Goal: Task Accomplishment & Management: Manage account settings

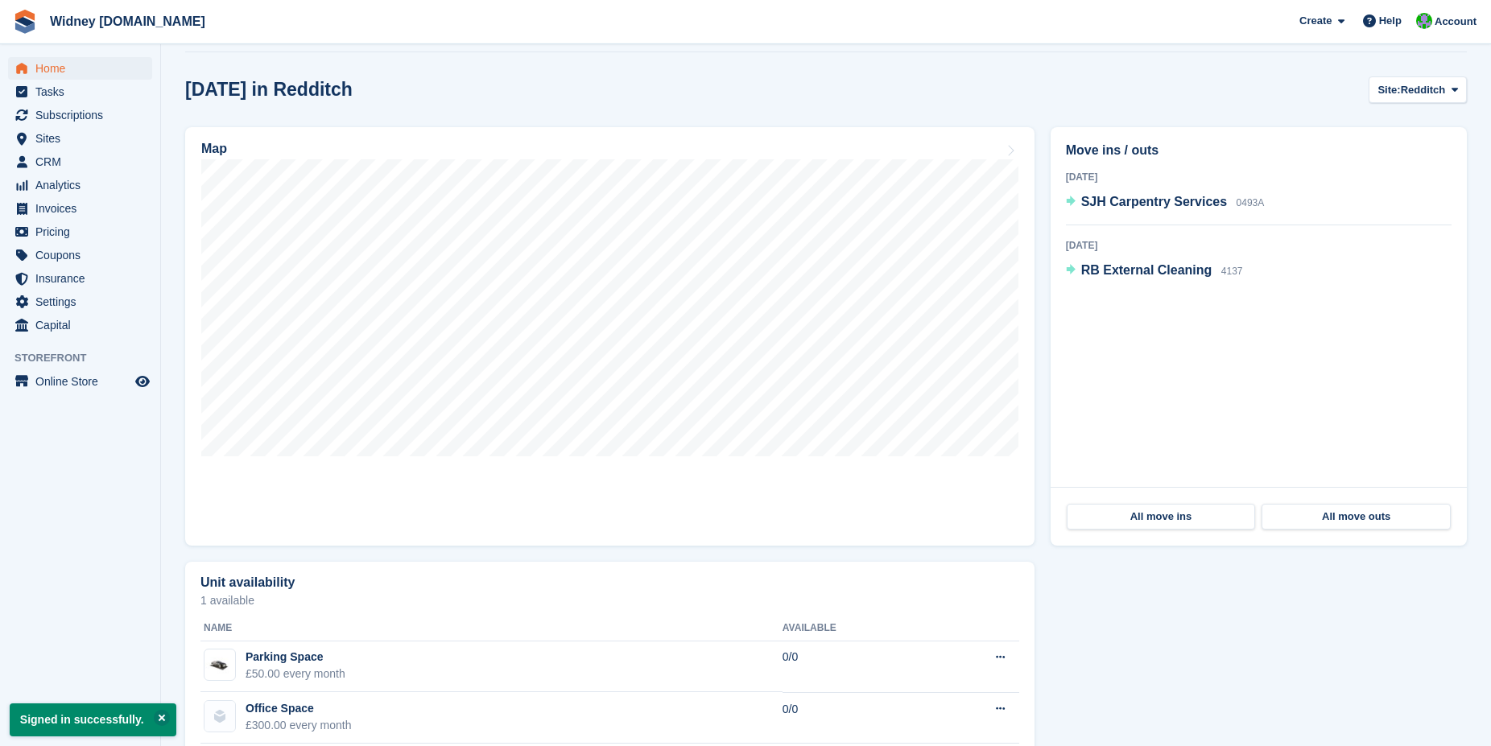
scroll to position [411, 0]
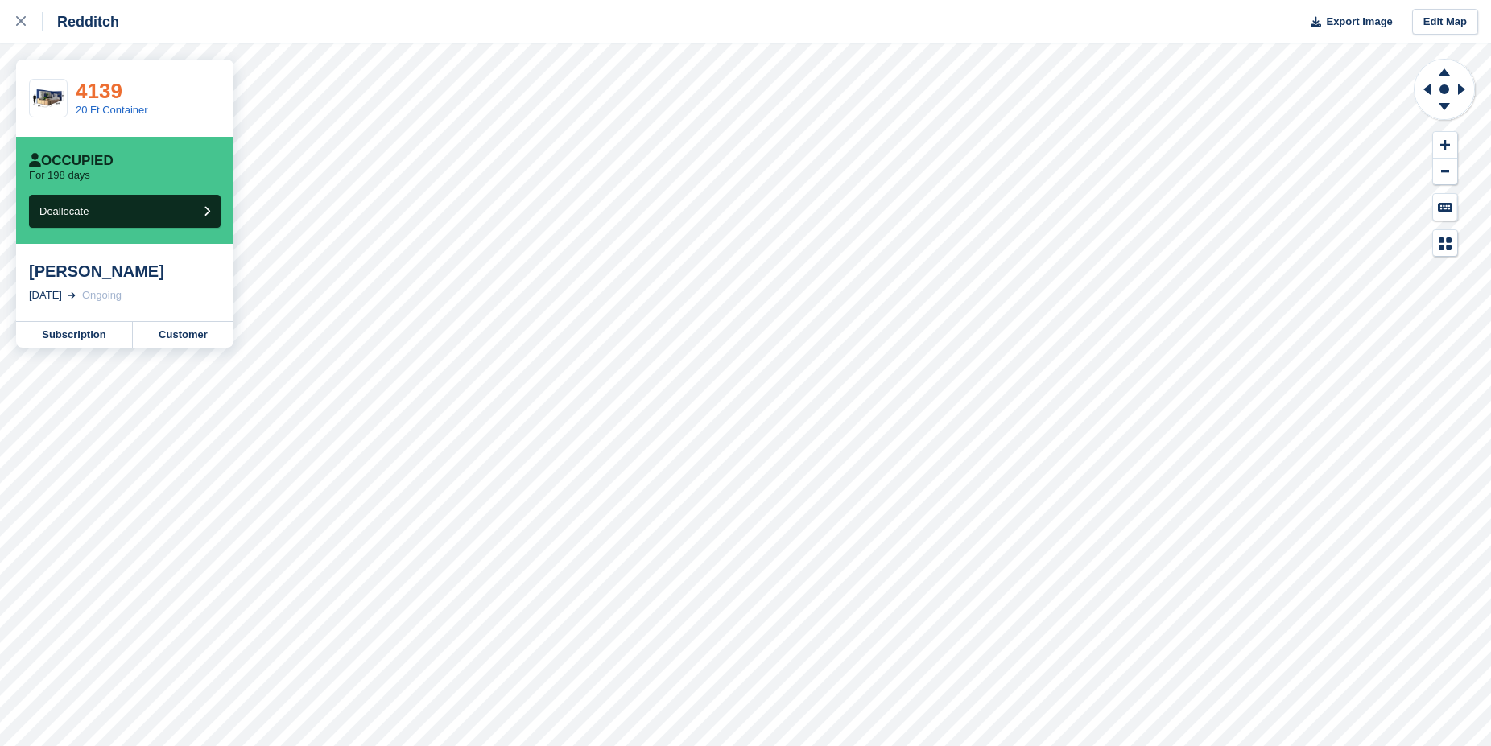
click at [100, 89] on link "4139" at bounding box center [99, 91] width 47 height 24
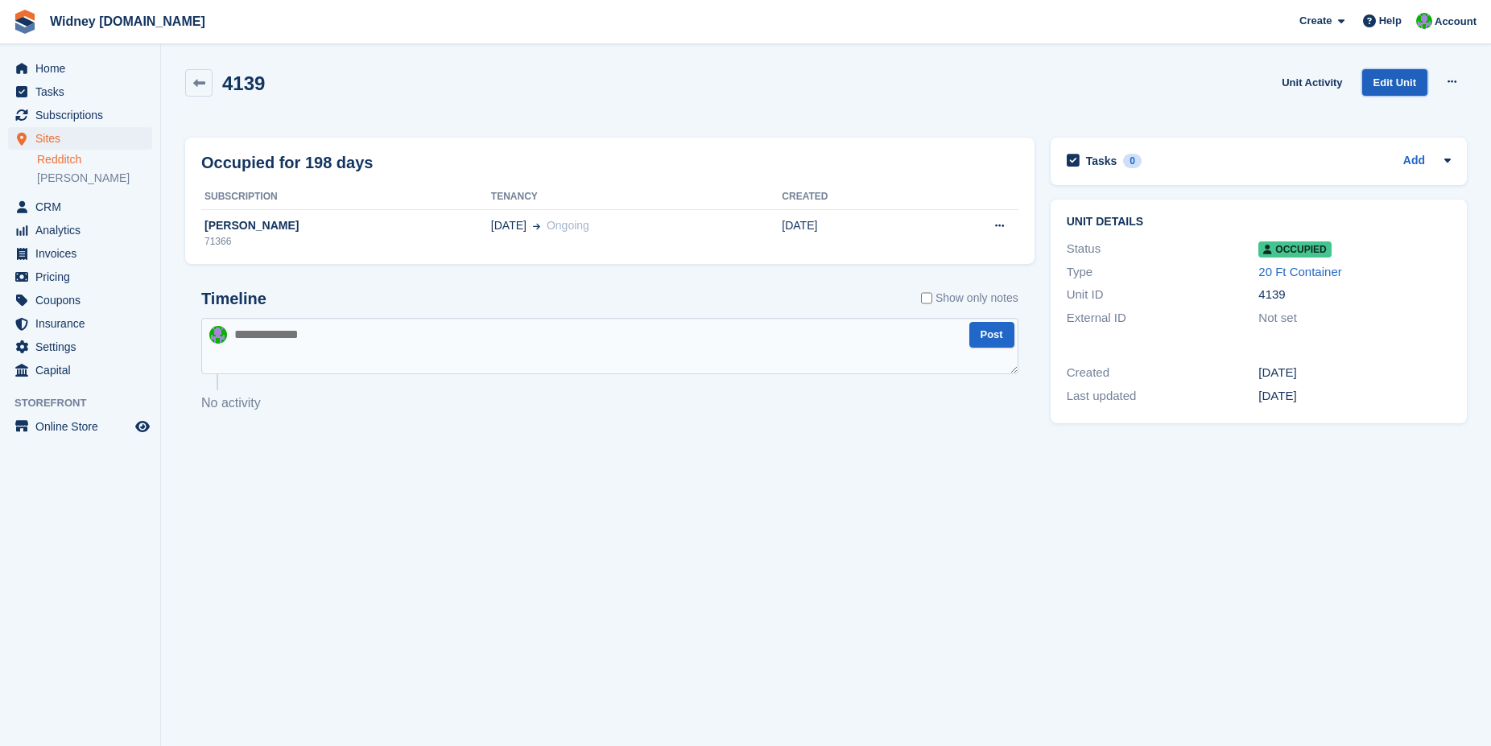
click at [1390, 80] on link "Edit Unit" at bounding box center [1394, 82] width 65 height 27
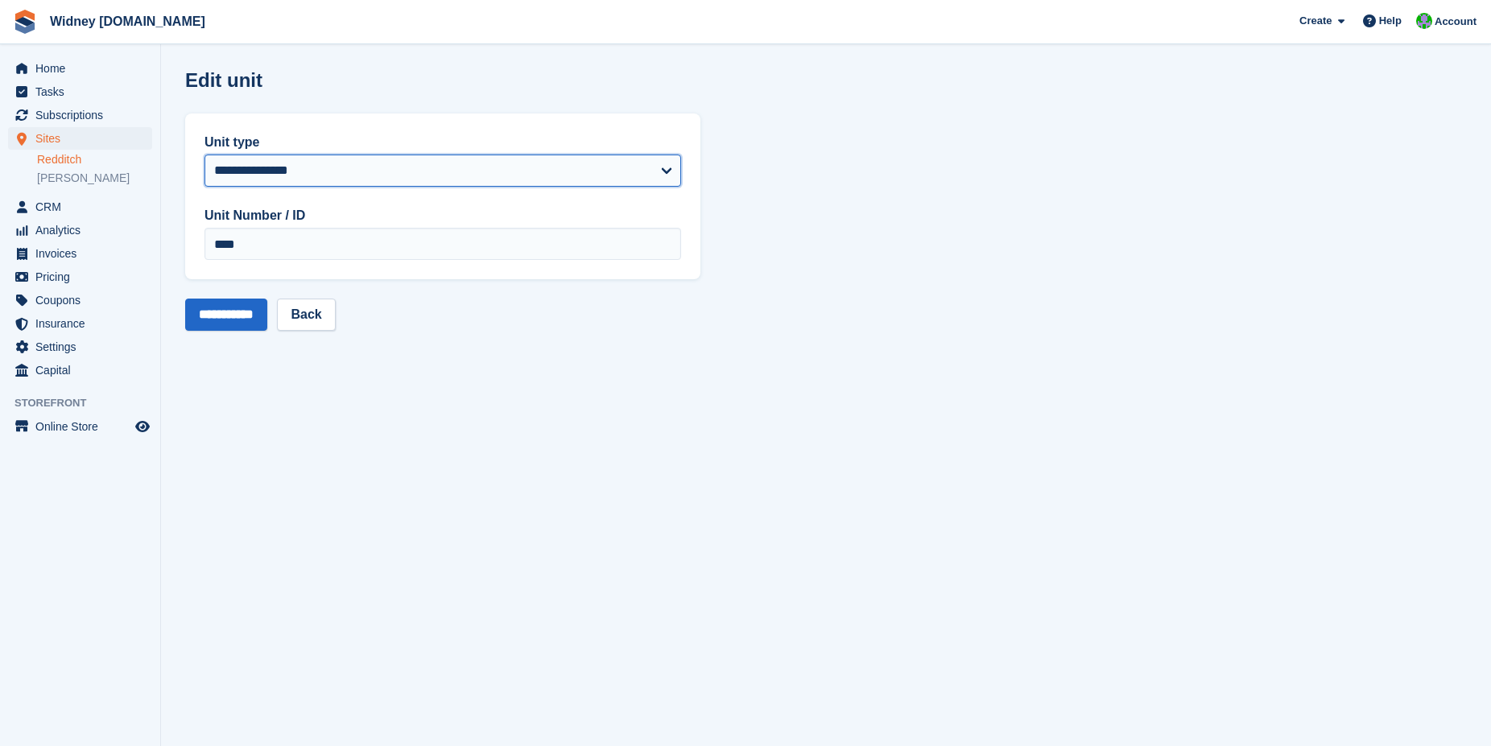
click at [205, 155] on select "**********" at bounding box center [443, 171] width 477 height 32
click at [341, 167] on select "**********" at bounding box center [443, 171] width 477 height 32
click at [321, 312] on link "Back" at bounding box center [306, 315] width 58 height 32
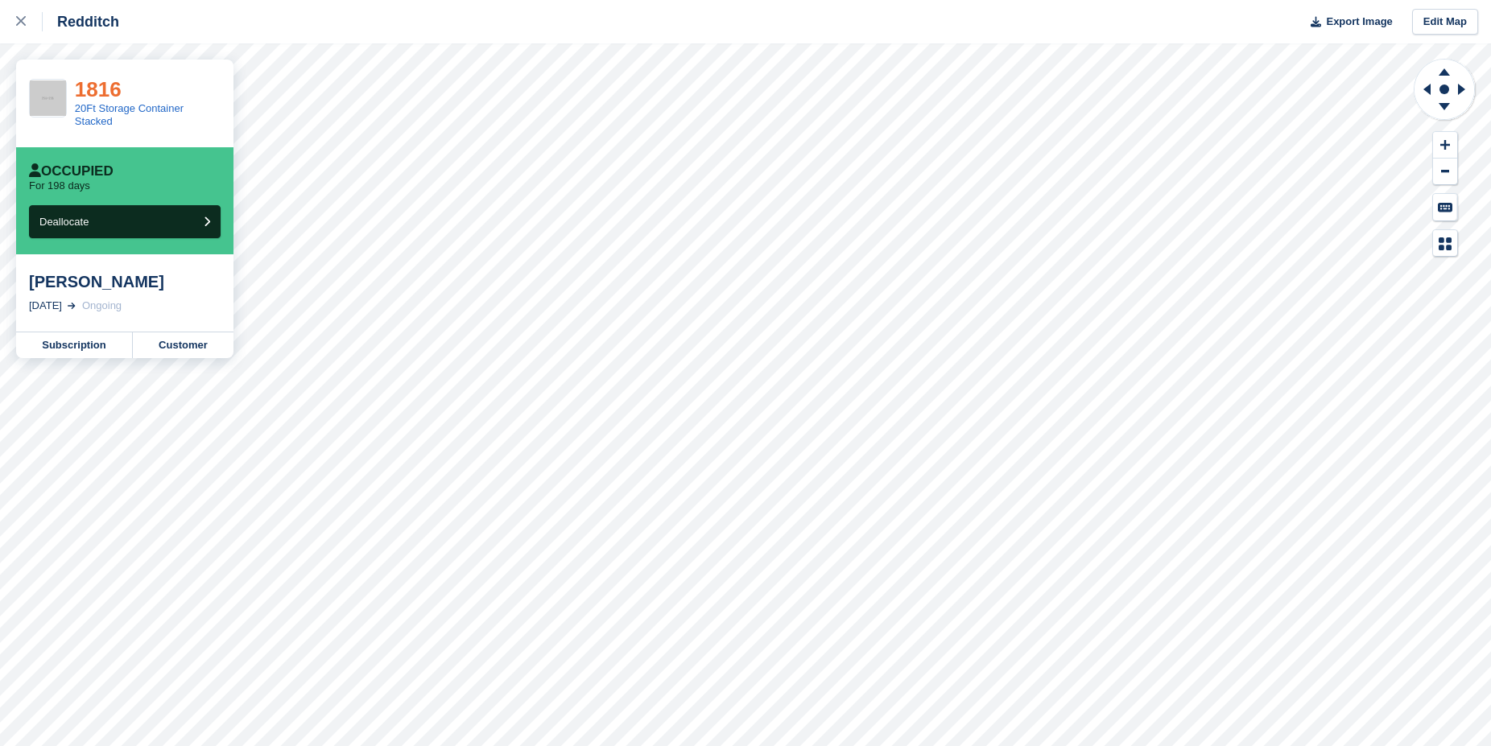
click at [89, 90] on link "1816" at bounding box center [98, 89] width 47 height 24
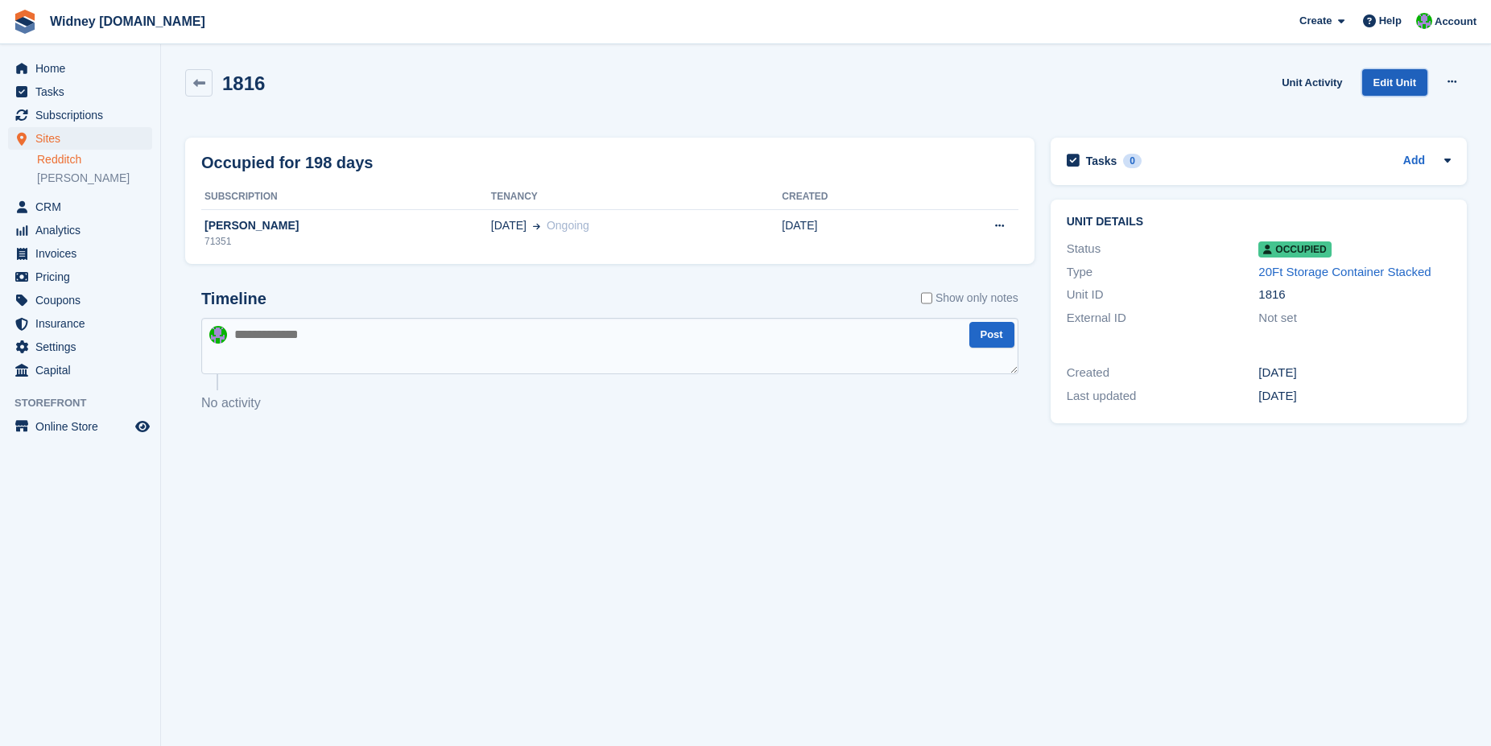
click at [1381, 81] on link "Edit Unit" at bounding box center [1394, 82] width 65 height 27
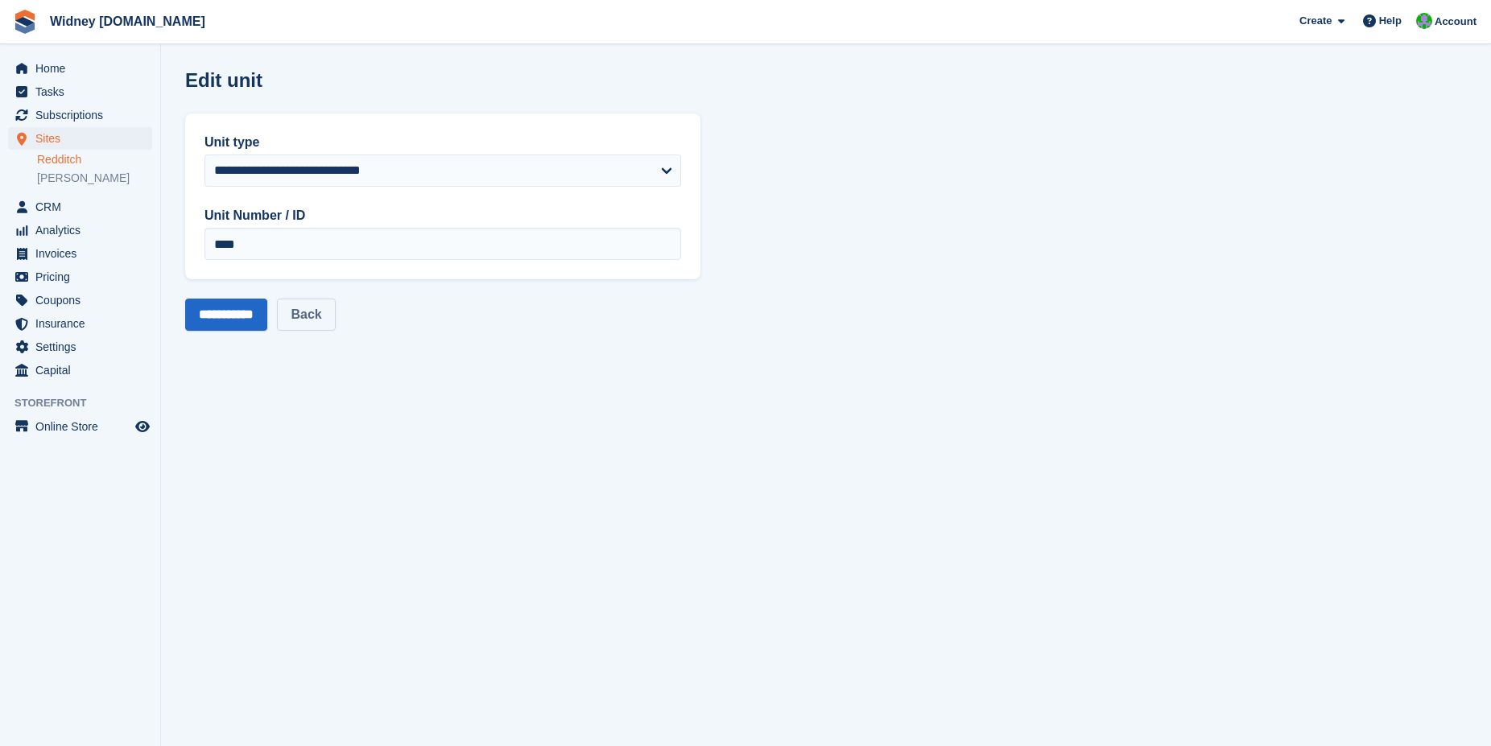
click at [327, 311] on link "Back" at bounding box center [306, 315] width 58 height 32
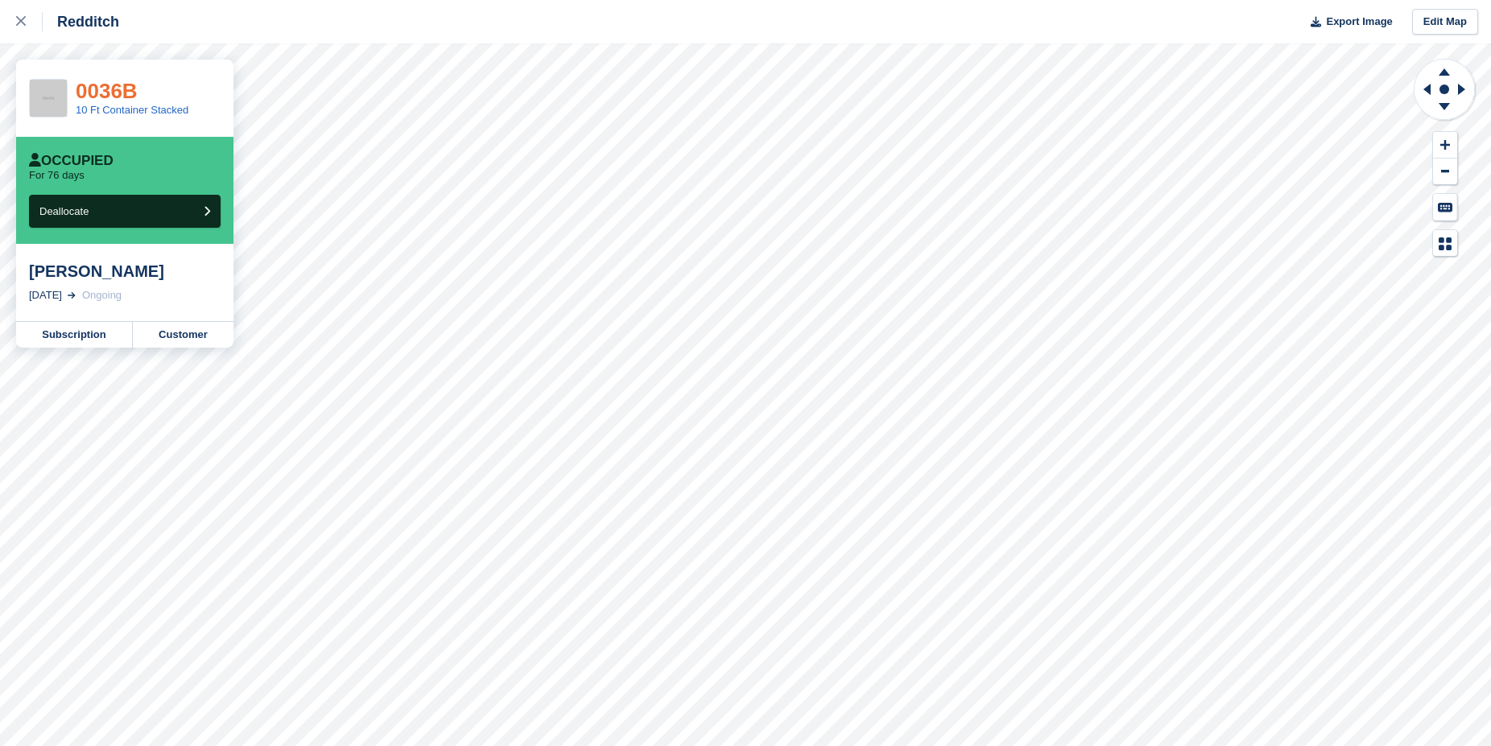
click at [88, 96] on link "0036B" at bounding box center [107, 91] width 62 height 24
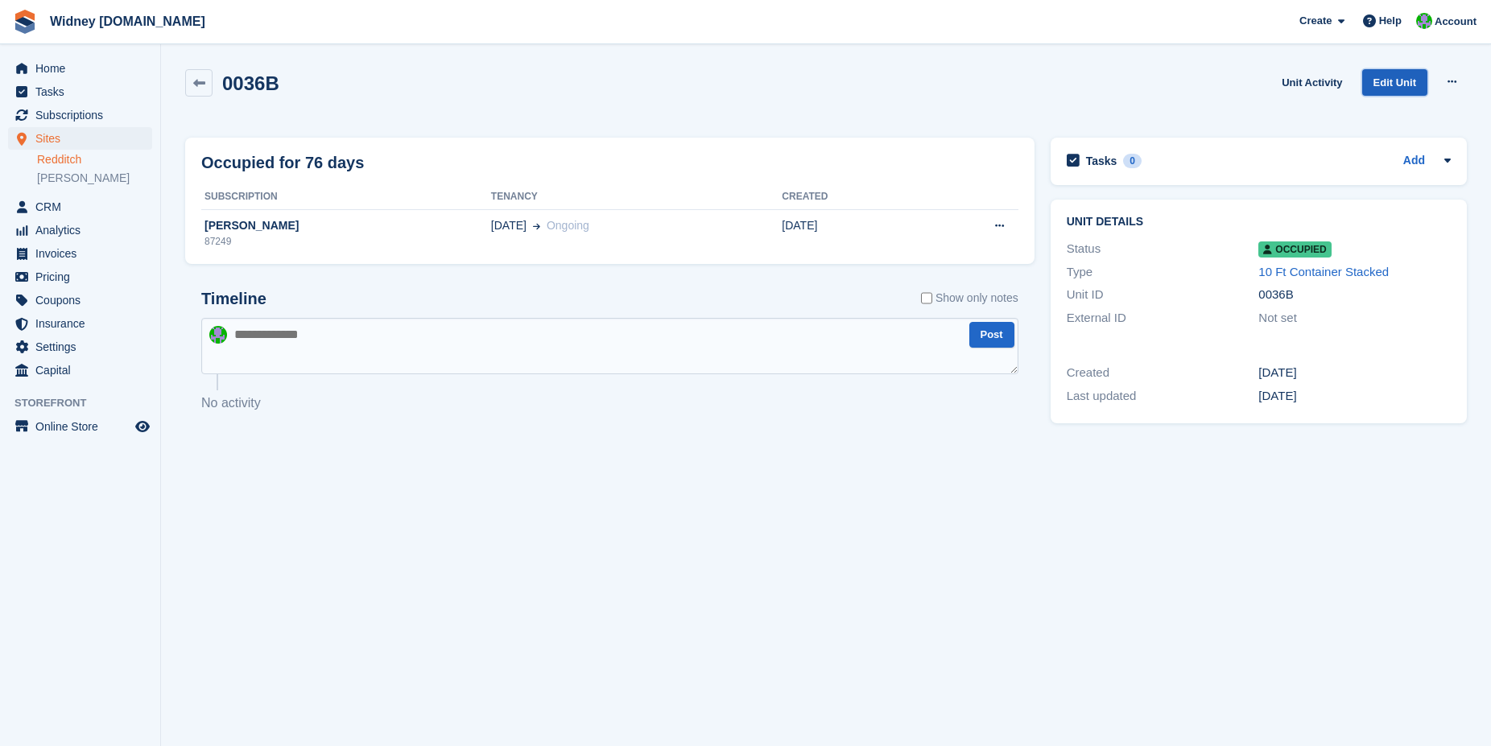
click at [1391, 84] on link "Edit Unit" at bounding box center [1394, 82] width 65 height 27
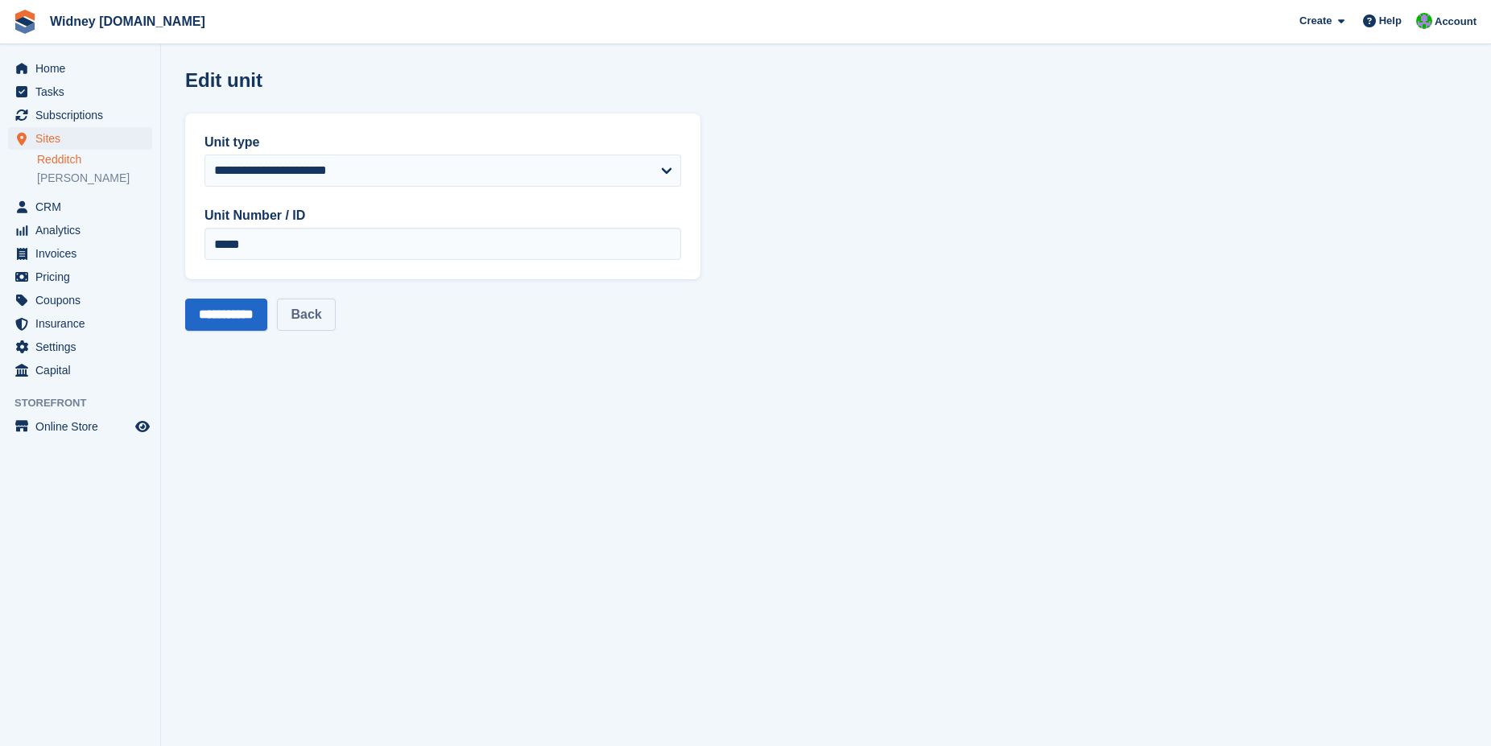
click at [306, 312] on link "Back" at bounding box center [306, 315] width 58 height 32
